Goal: Information Seeking & Learning: Compare options

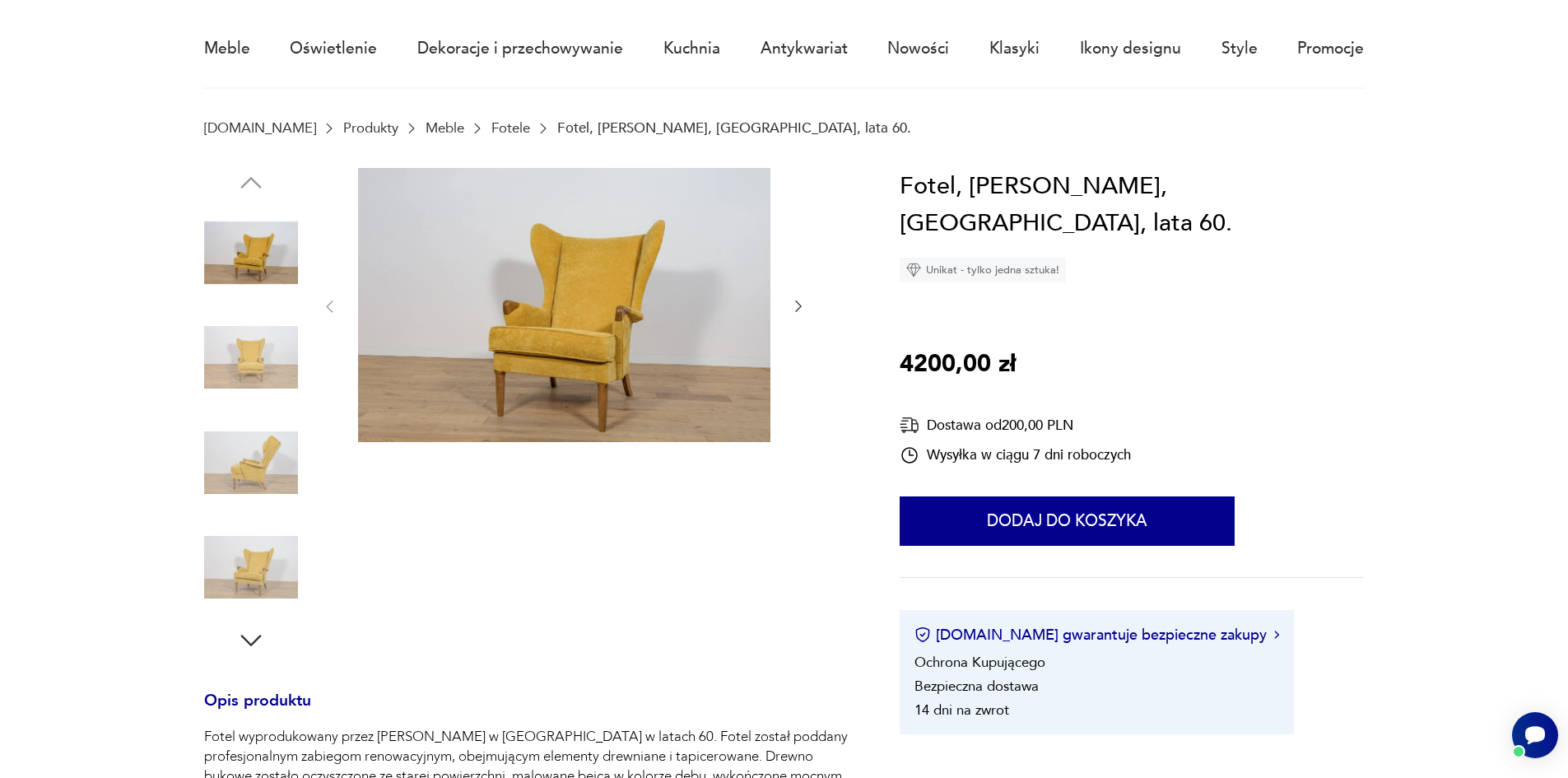
scroll to position [133, 0]
click at [250, 481] on img at bounding box center [251, 462] width 94 height 94
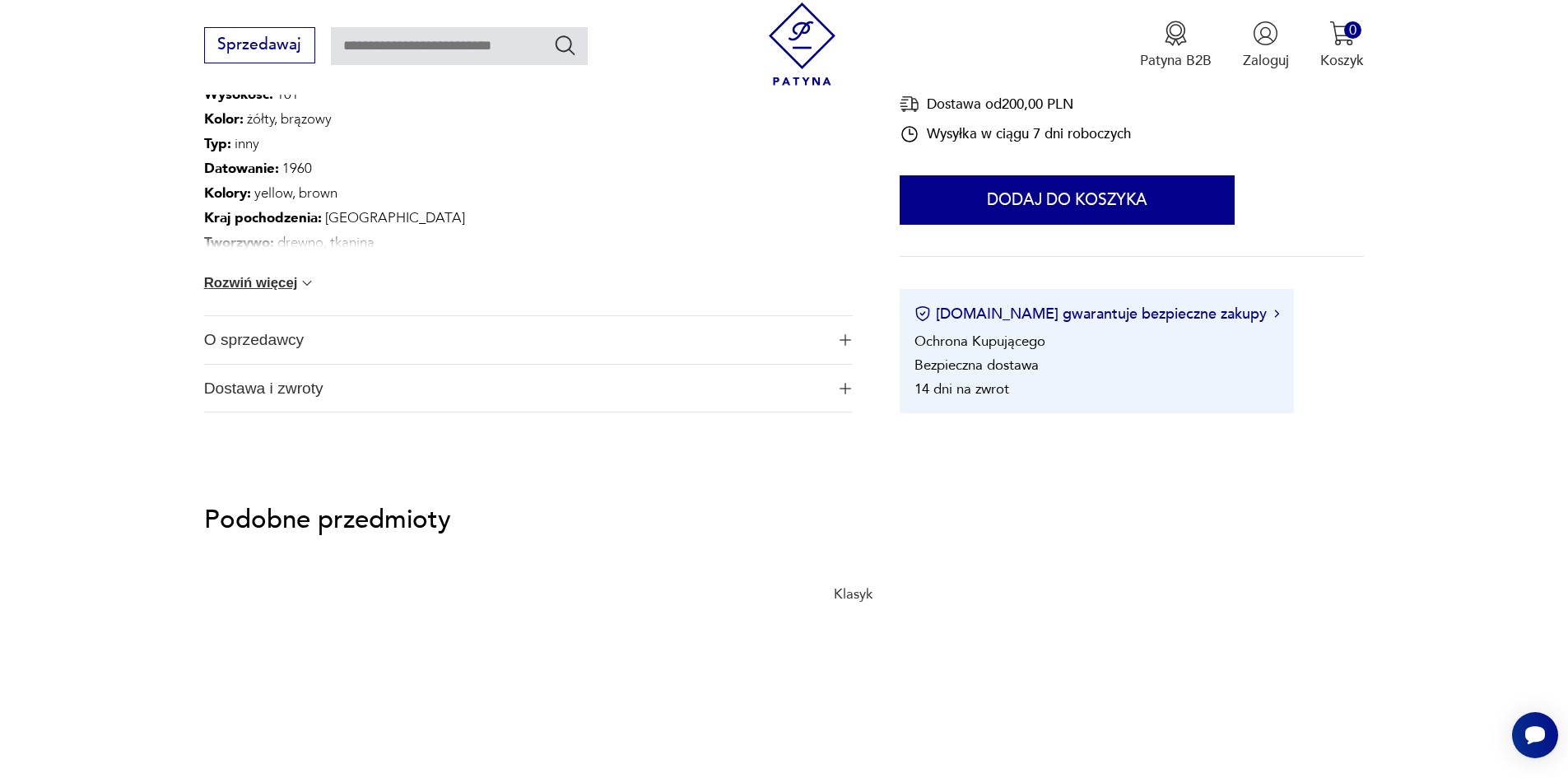
scroll to position [1059, 0]
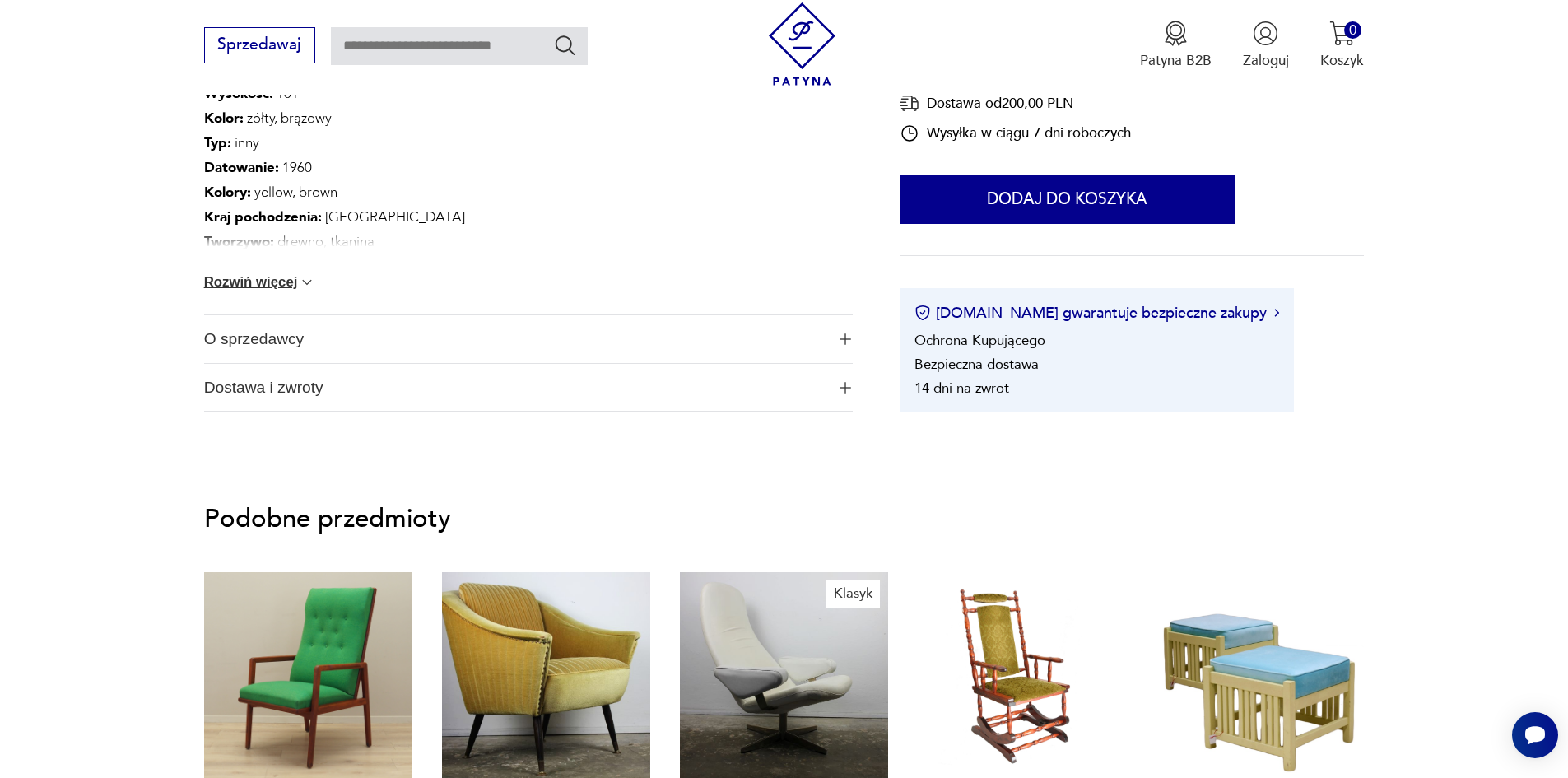
click at [307, 282] on img at bounding box center [307, 282] width 16 height 16
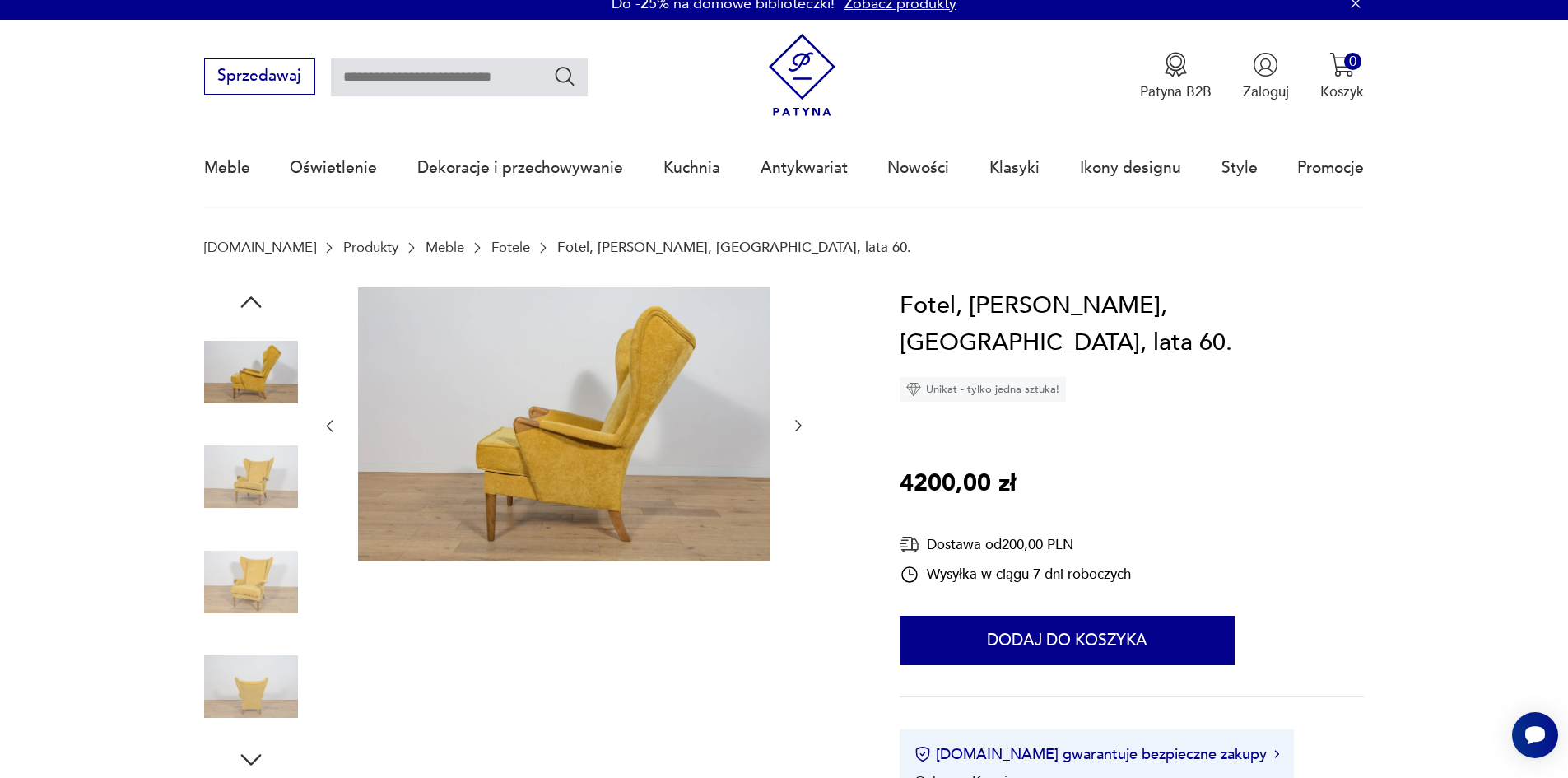
scroll to position [0, 0]
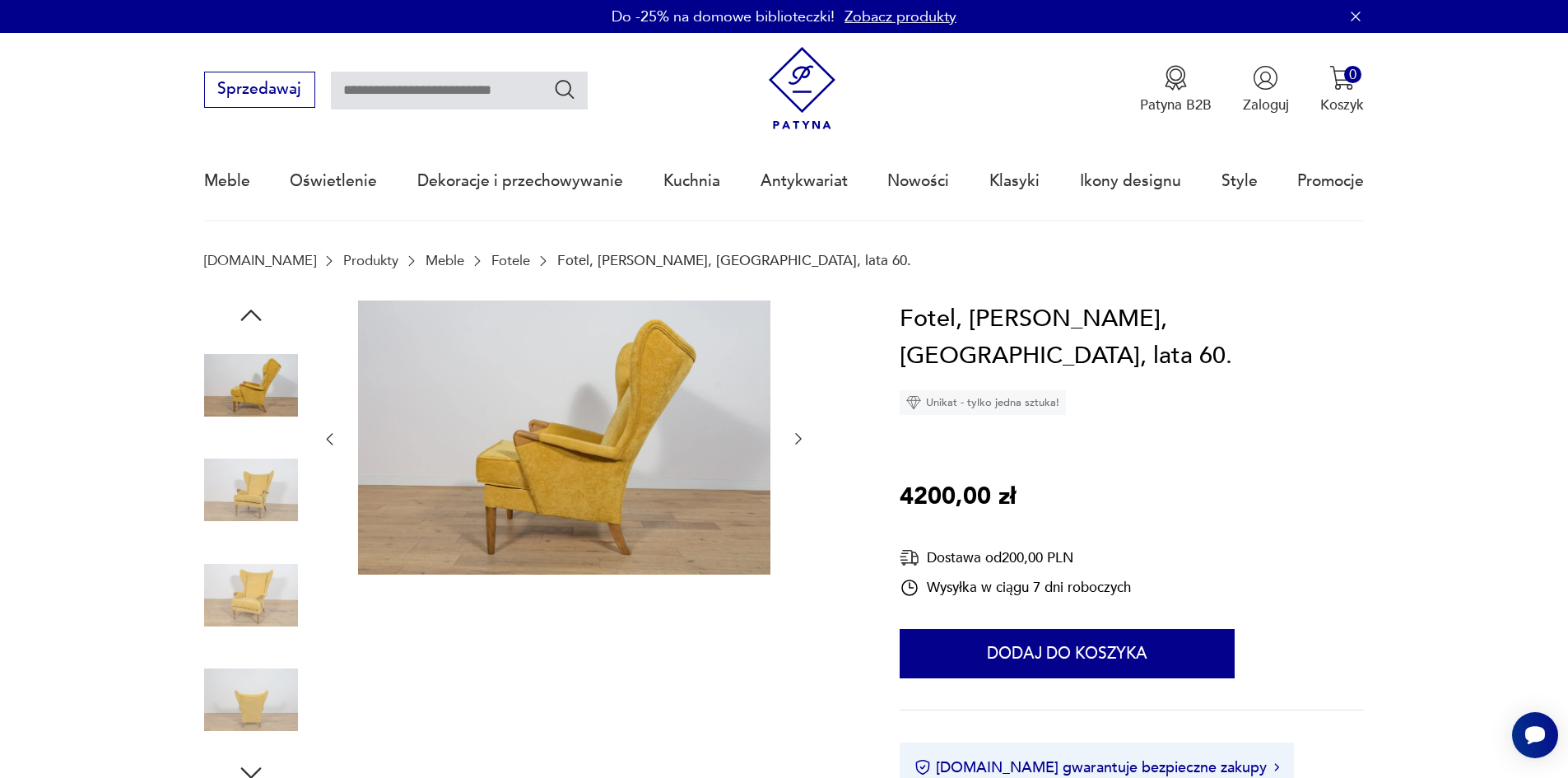
click at [491, 260] on link "Fotele" at bounding box center [510, 260] width 39 height 15
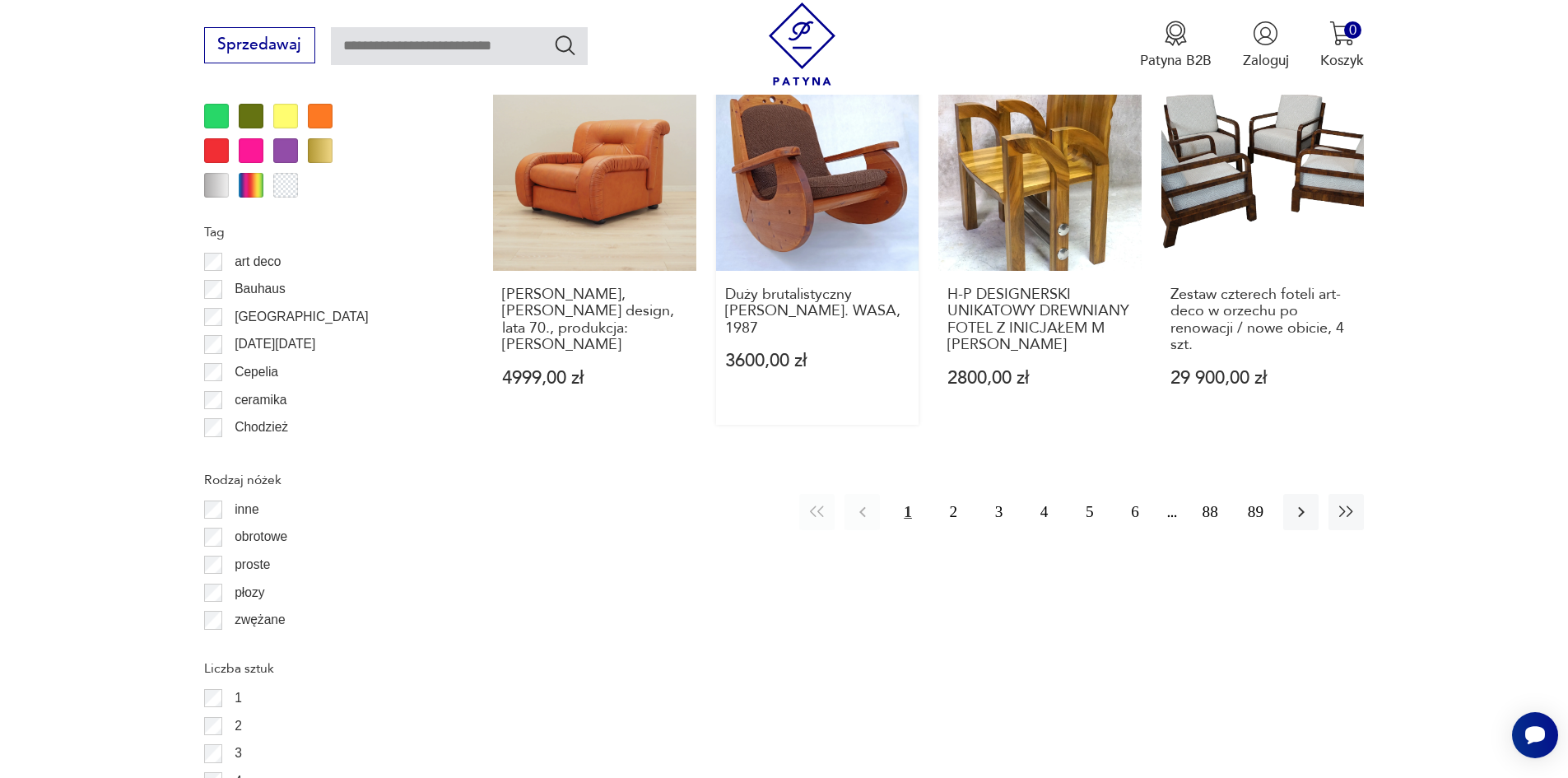
scroll to position [1990, 0]
click at [957, 493] on button "2" at bounding box center [953, 510] width 35 height 35
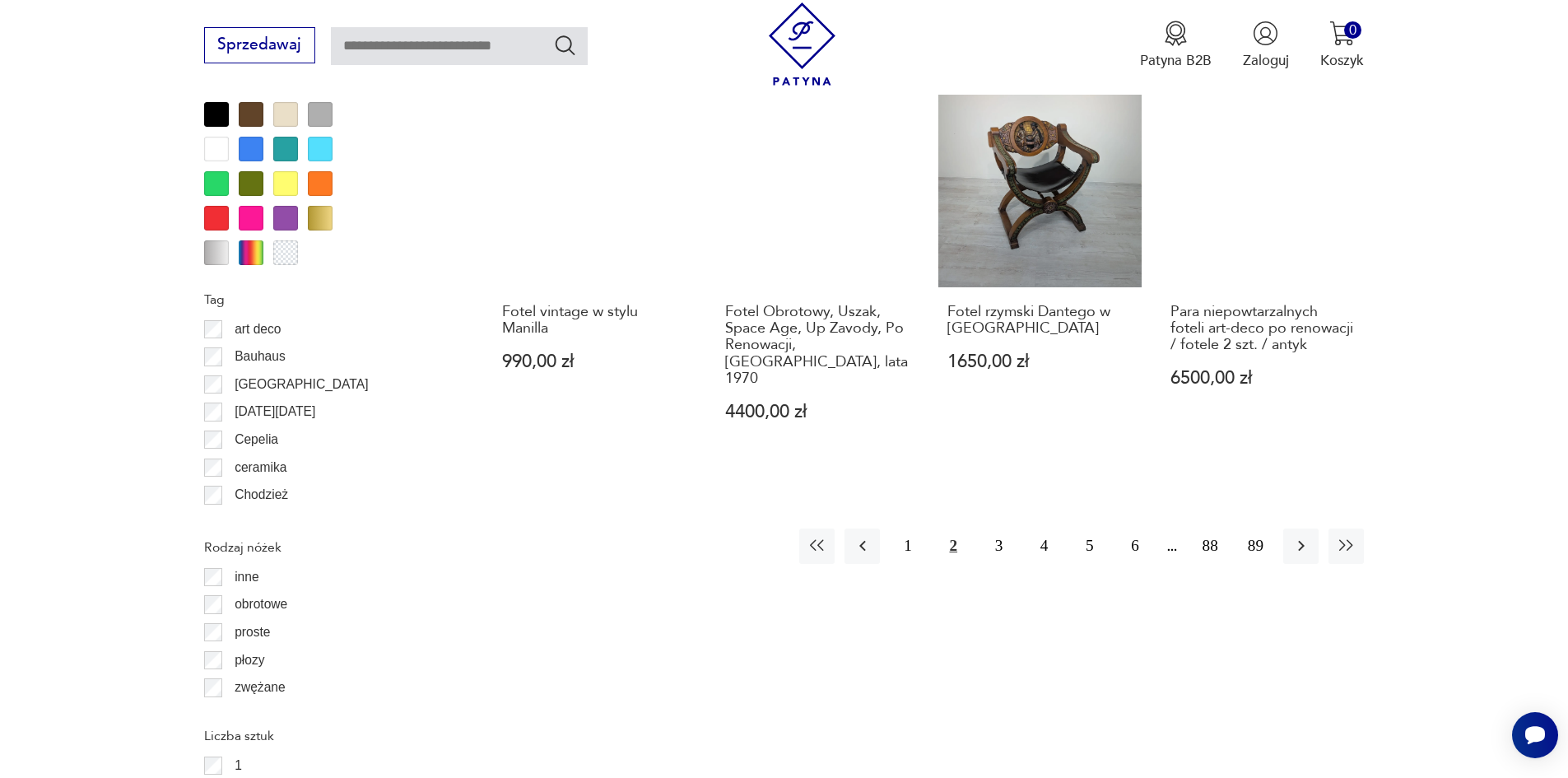
scroll to position [1922, 0]
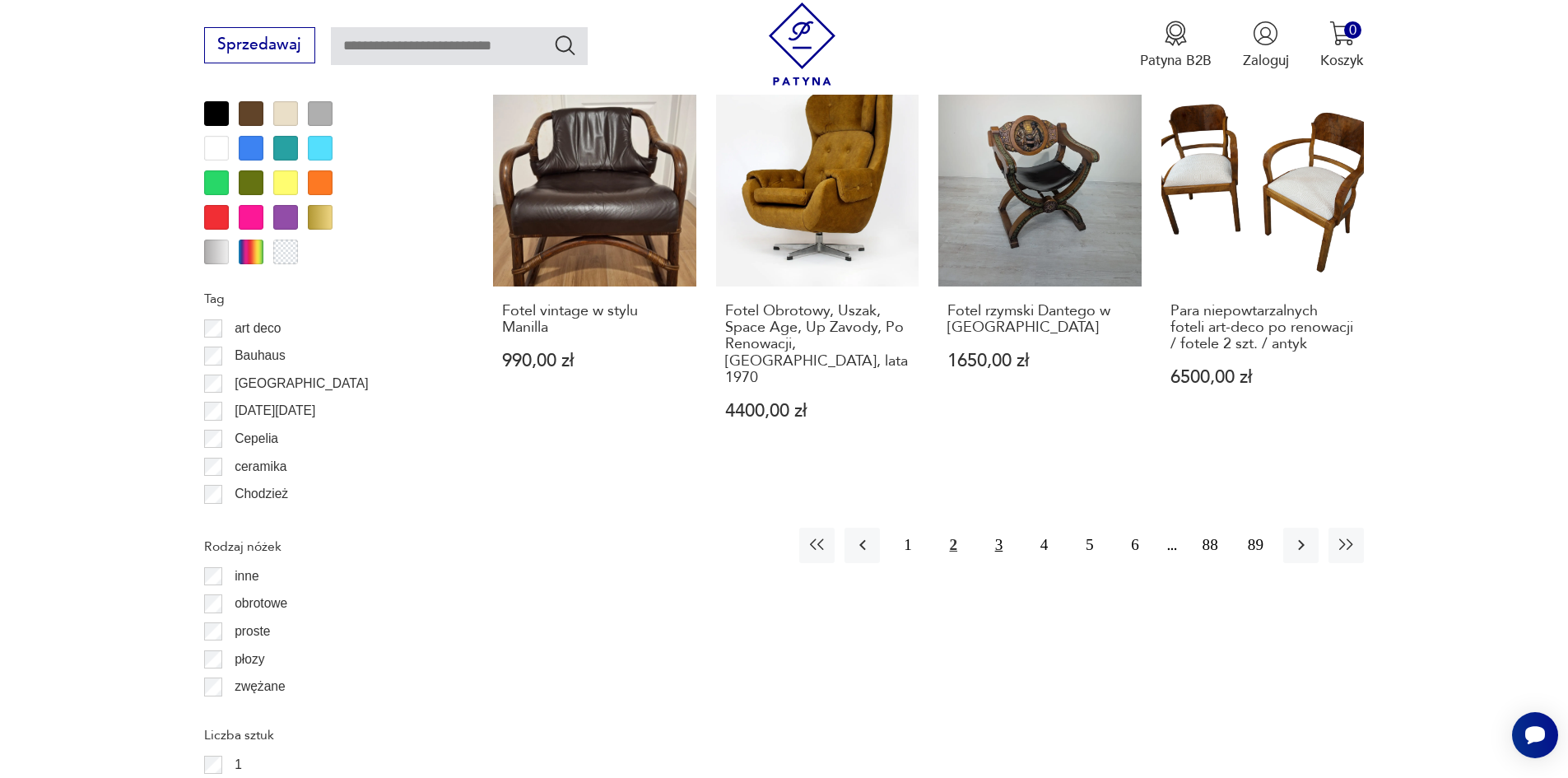
click at [988, 527] on button "3" at bounding box center [998, 545] width 35 height 35
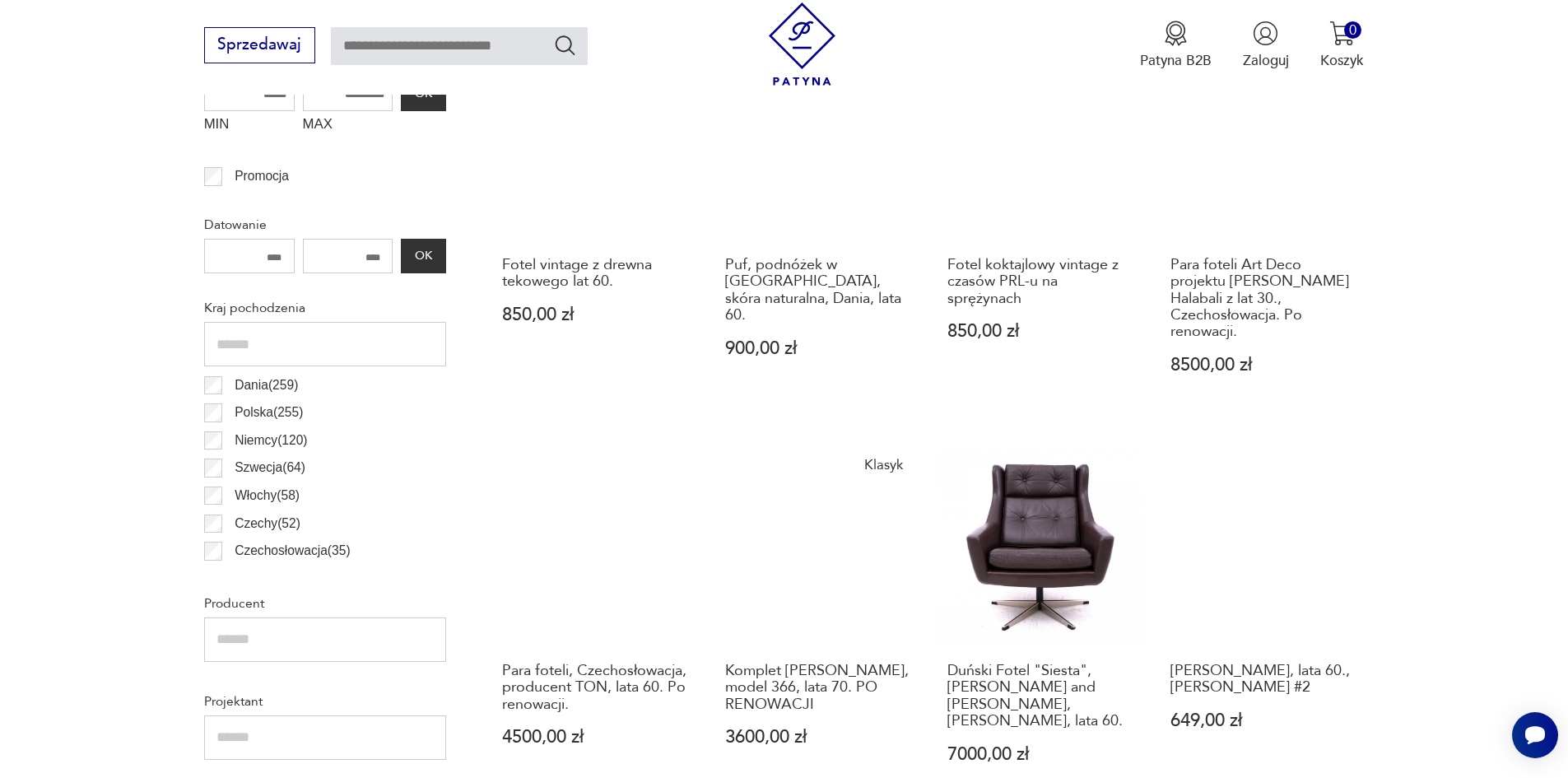
scroll to position [828, 0]
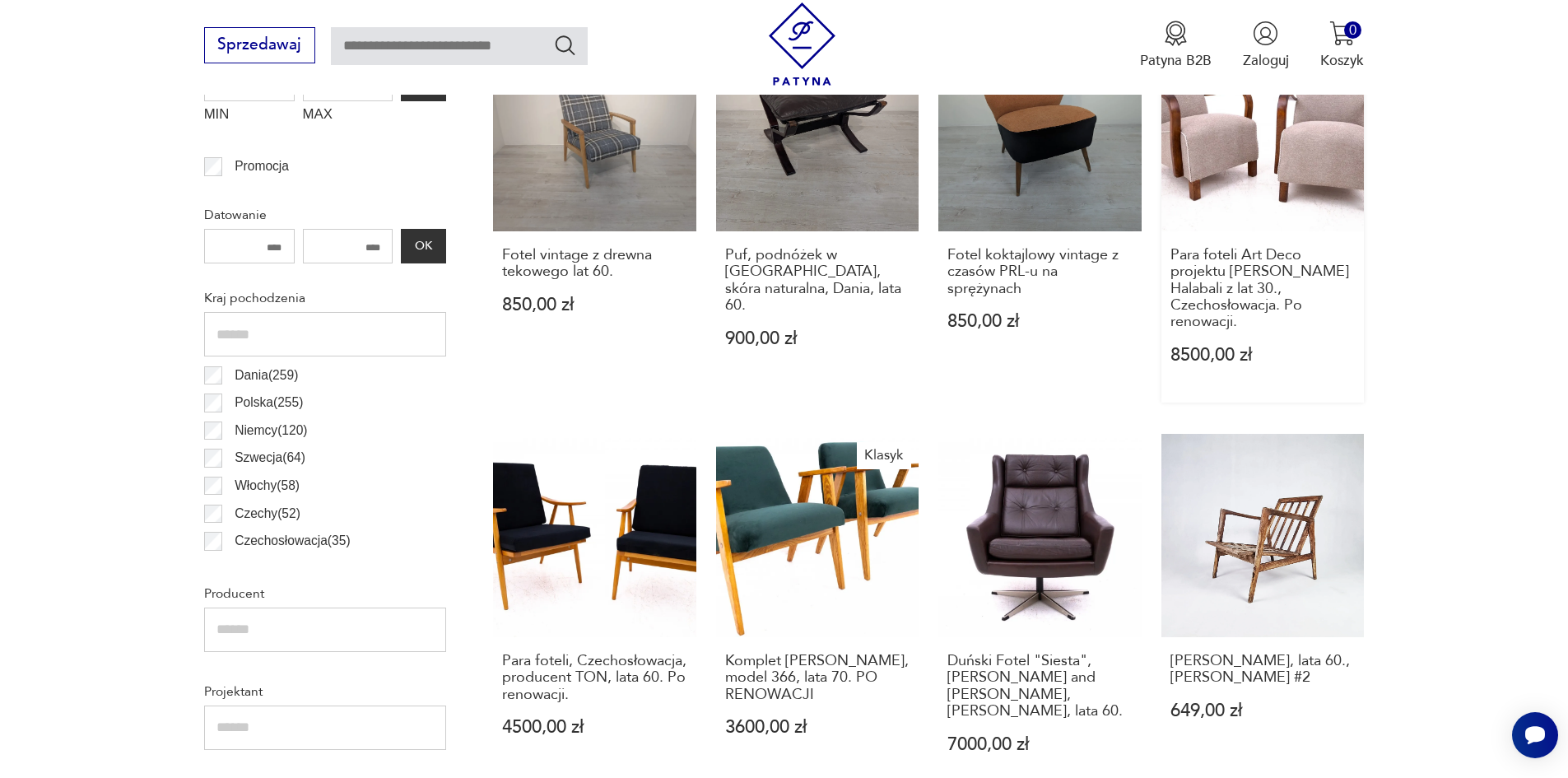
click at [1261, 185] on link "Klasyk Para foteli Art Deco projektu [PERSON_NAME] Halabali z lat 30., Czechosł…" at bounding box center [1262, 215] width 203 height 374
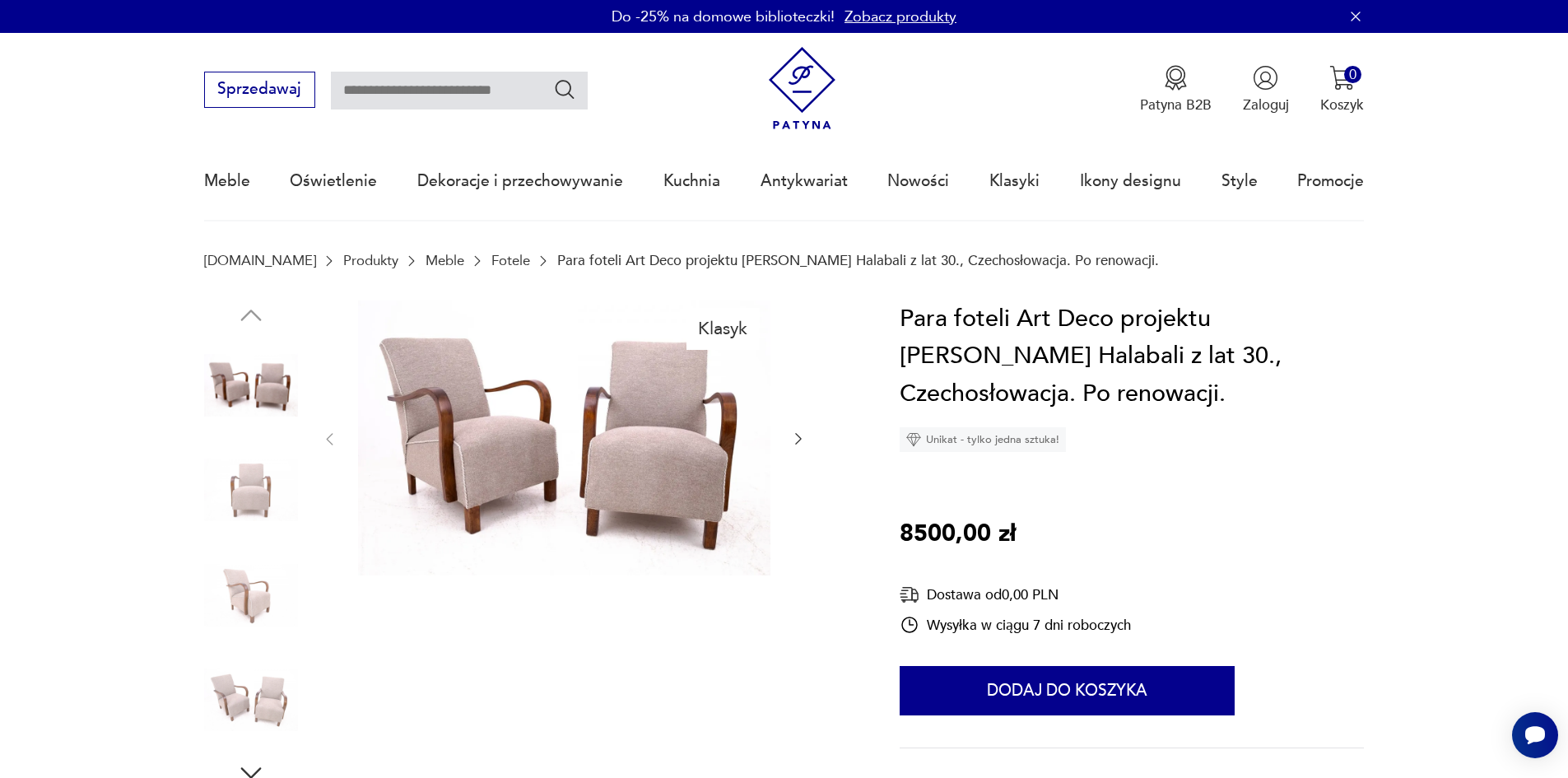
click at [254, 490] on img at bounding box center [251, 490] width 94 height 94
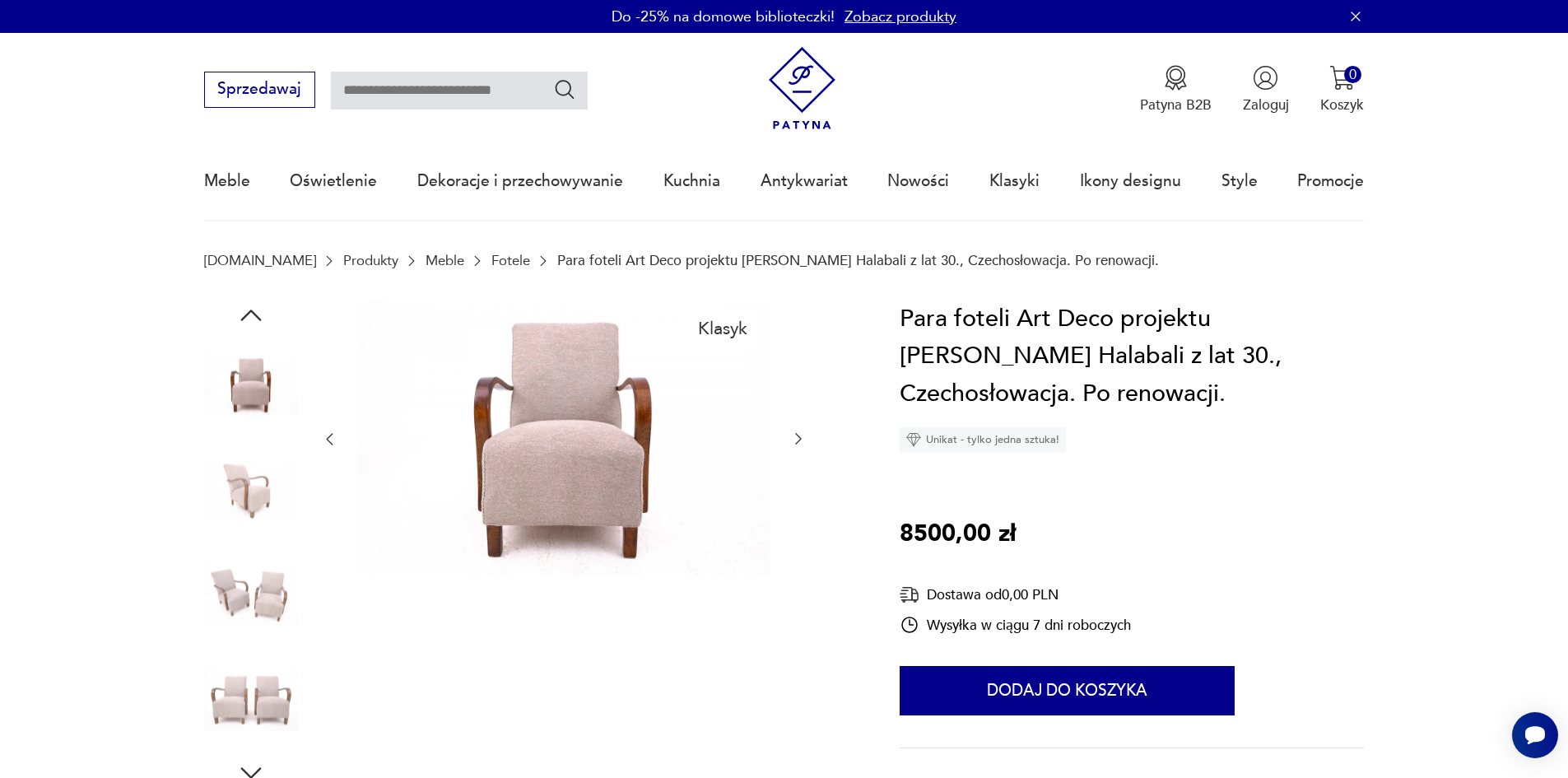
click at [262, 591] on img at bounding box center [251, 595] width 94 height 94
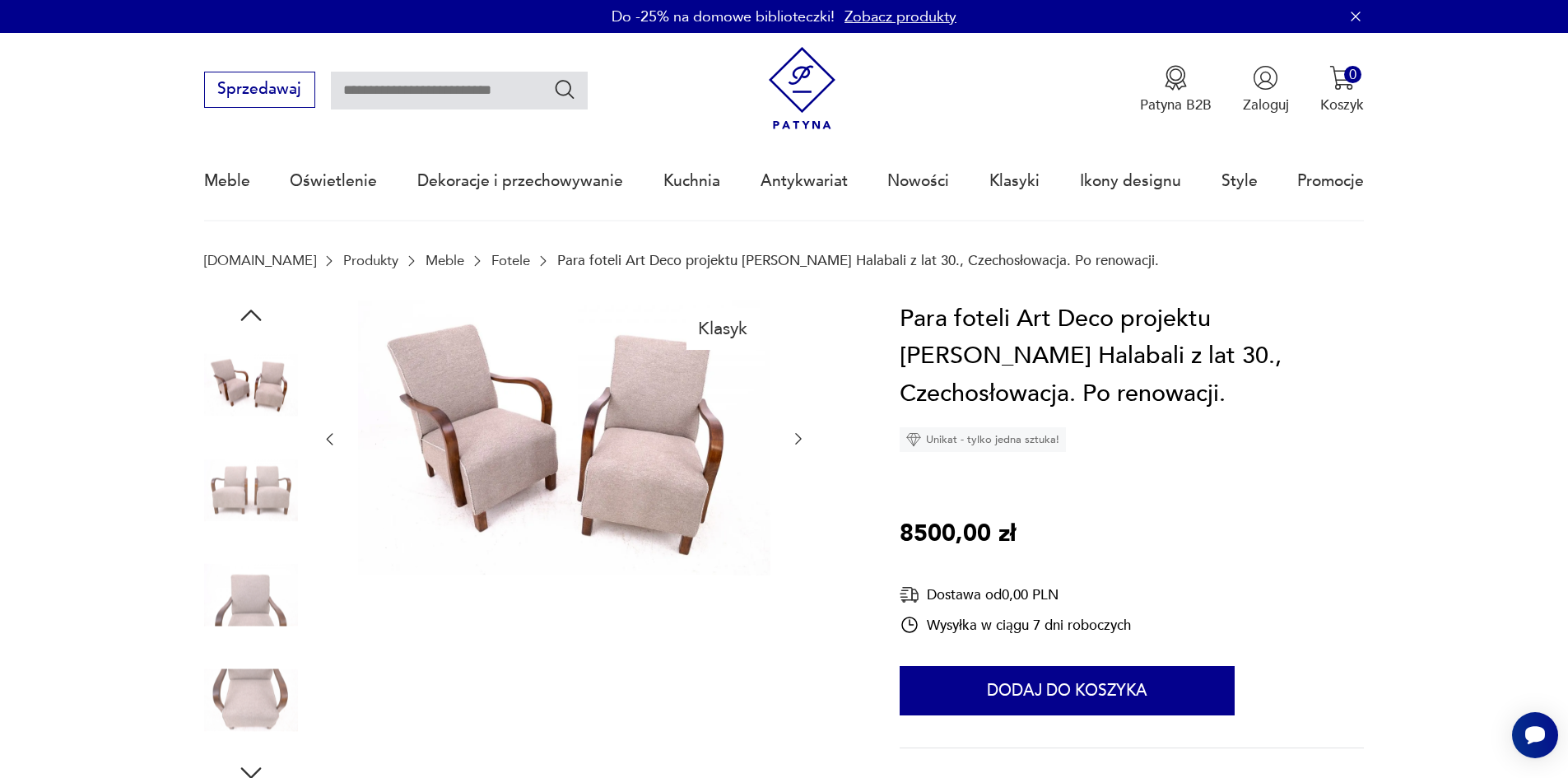
click at [242, 621] on img at bounding box center [251, 595] width 94 height 94
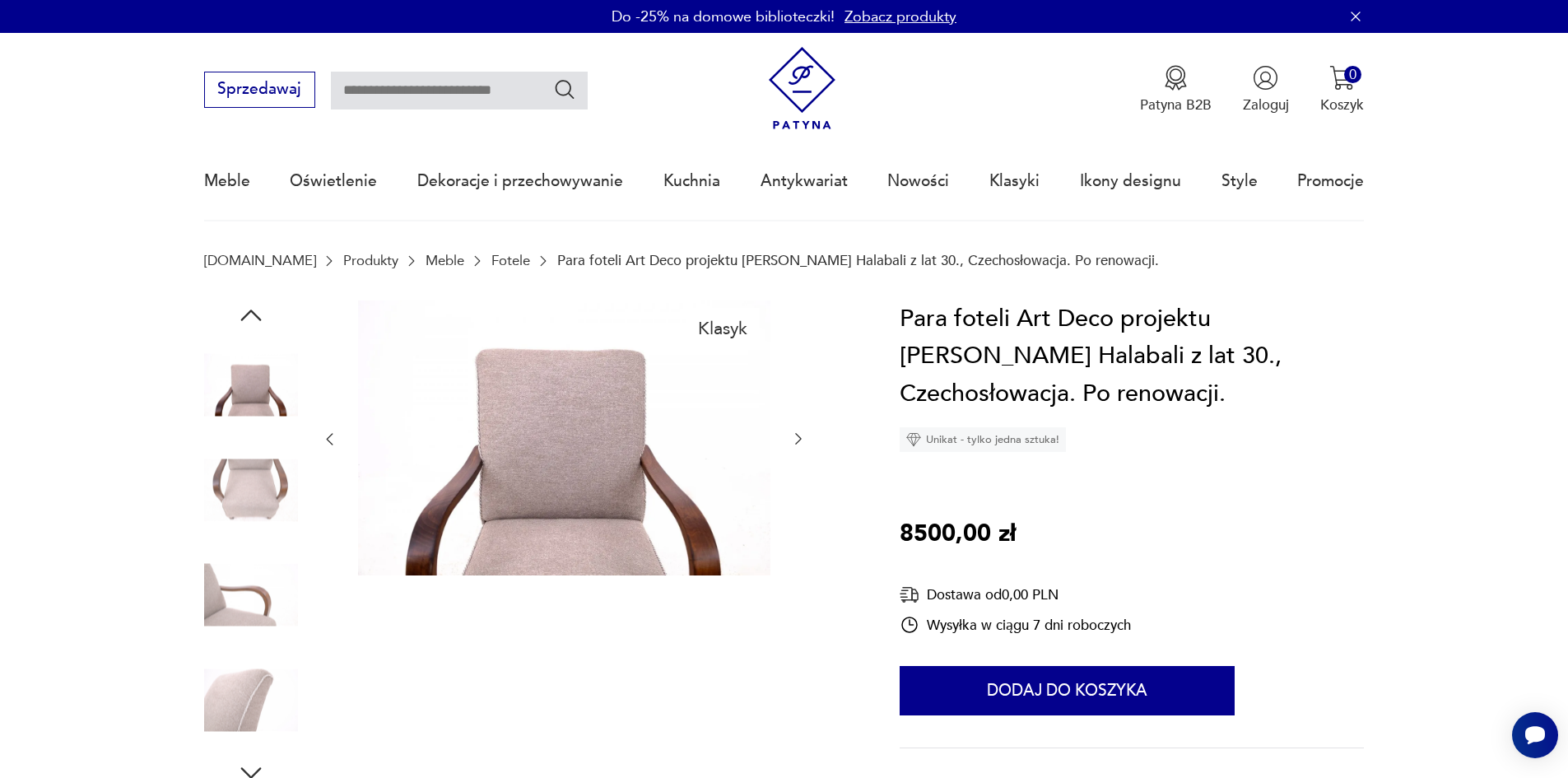
click at [252, 673] on img at bounding box center [251, 700] width 94 height 94
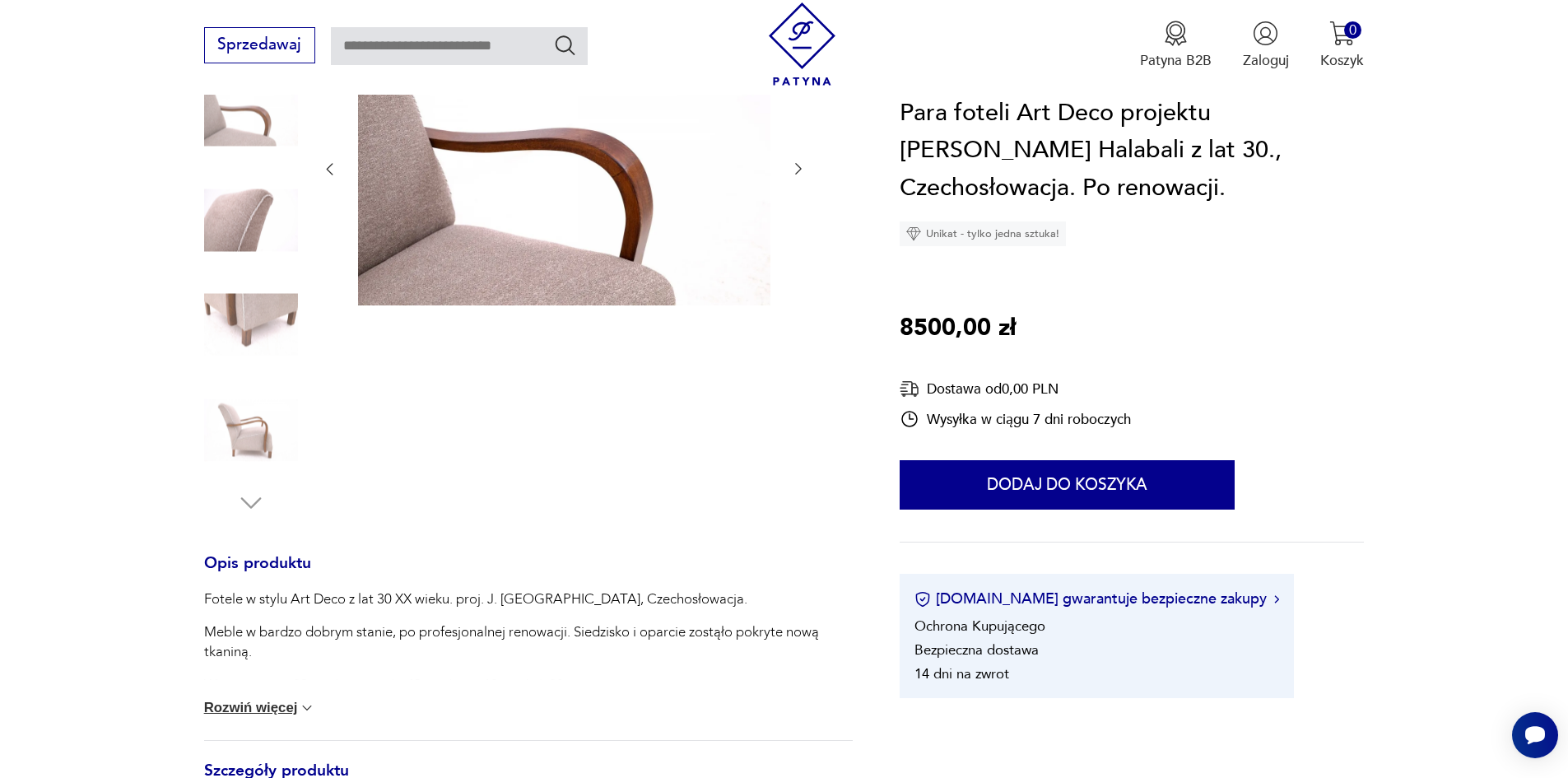
scroll to position [158, 0]
